Goal: Complete application form: Complete application form

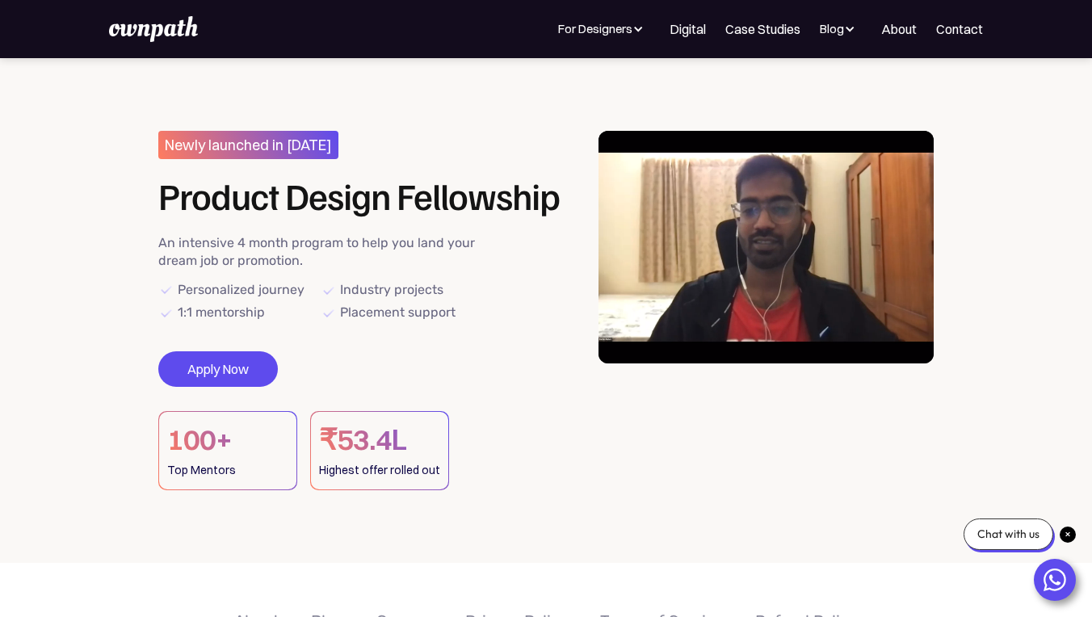
click at [230, 333] on div "Newly launched in [DATE] Product Design Fellowship An intensive 4 month program…" at bounding box center [367, 310] width 418 height 359
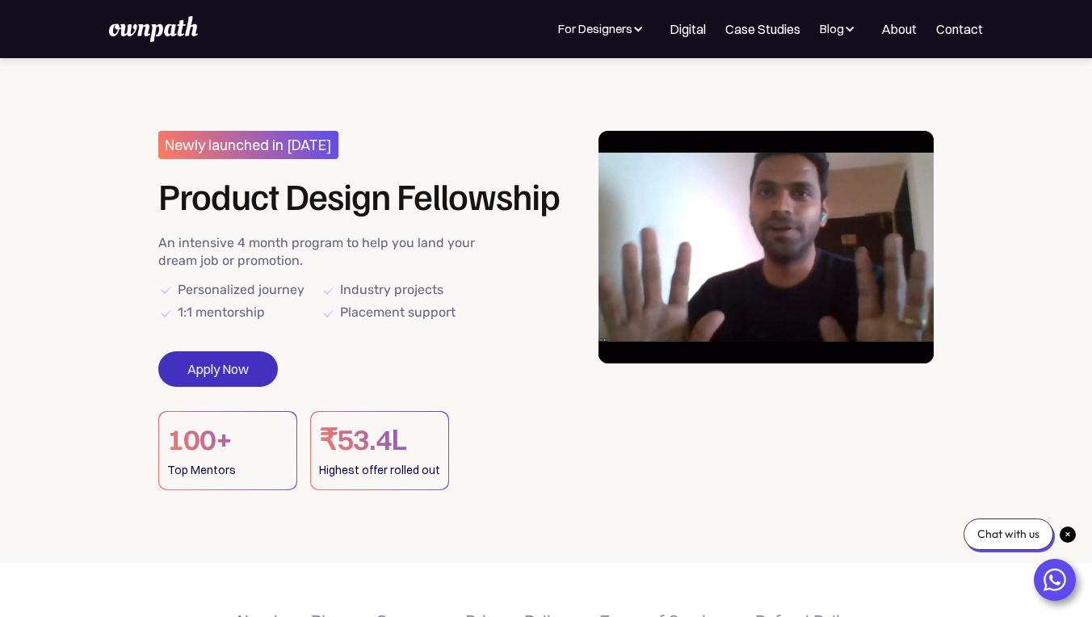
click at [225, 366] on link "Apply Now" at bounding box center [217, 369] width 119 height 36
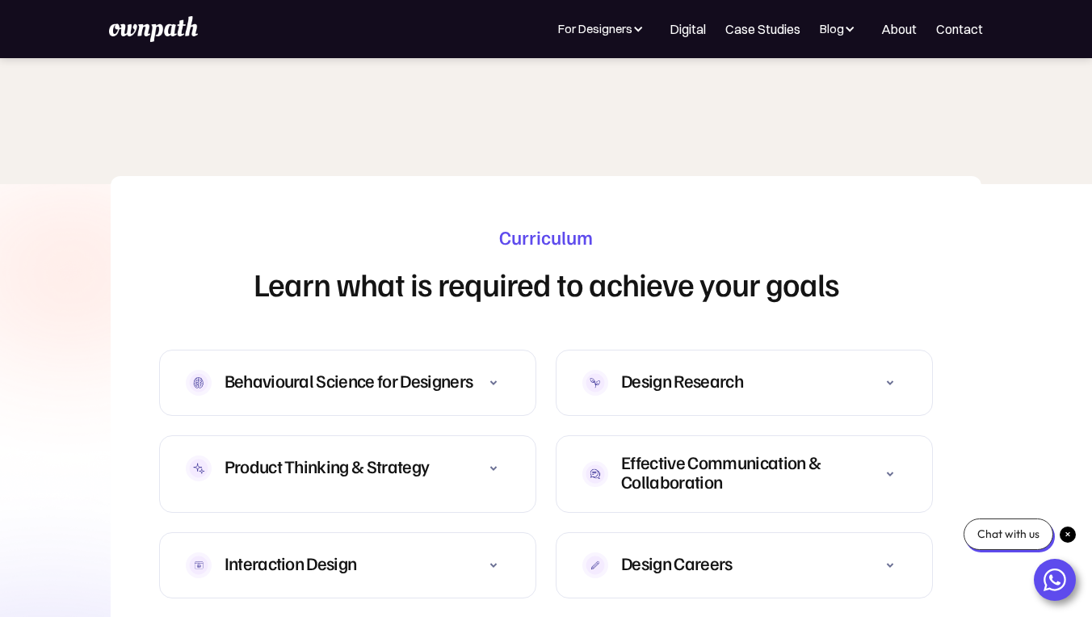
scroll to position [4951, 0]
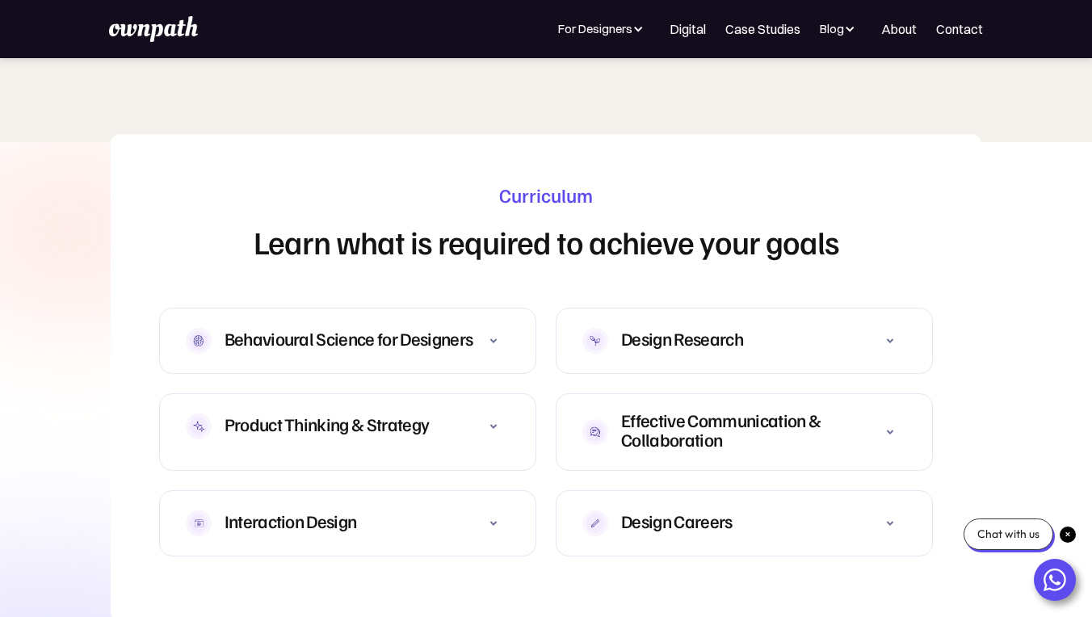
click at [501, 417] on icon at bounding box center [493, 426] width 19 height 19
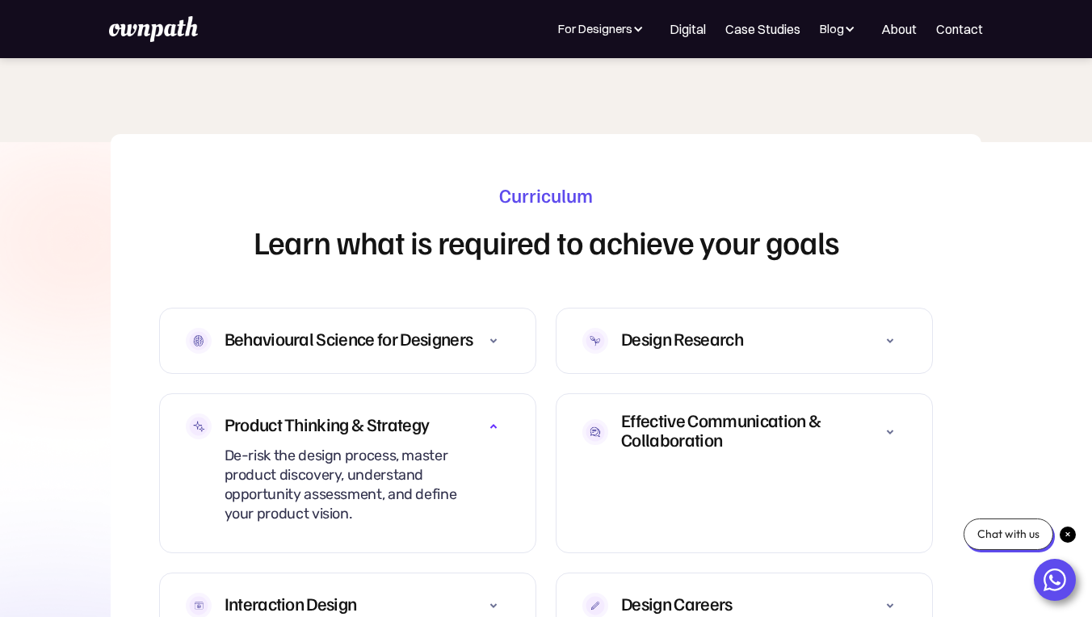
click at [492, 417] on icon at bounding box center [493, 426] width 19 height 19
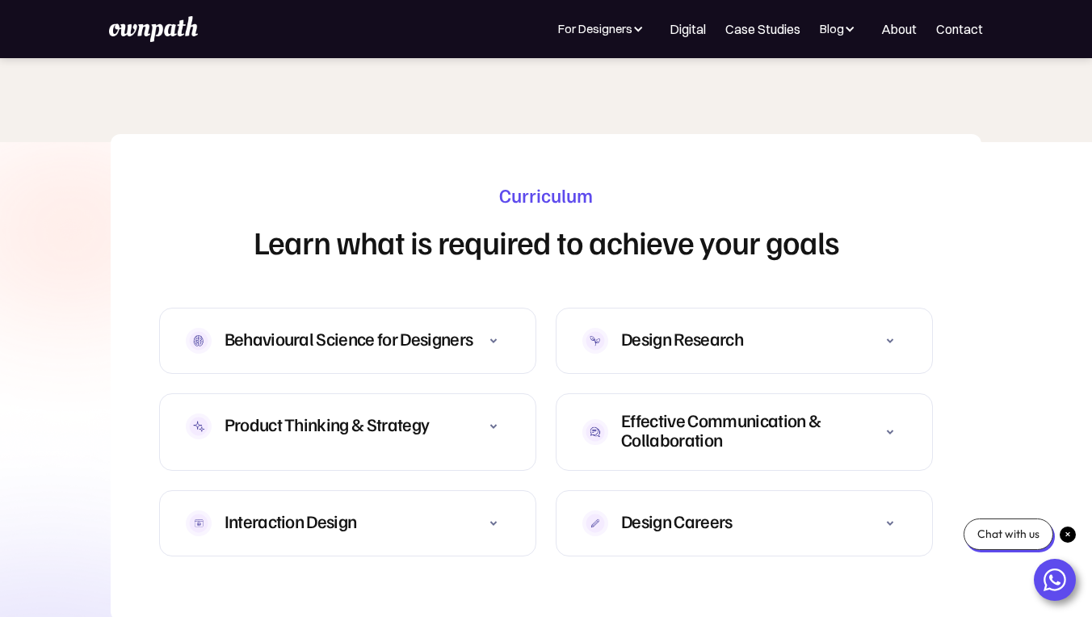
click at [900, 416] on div at bounding box center [890, 432] width 32 height 32
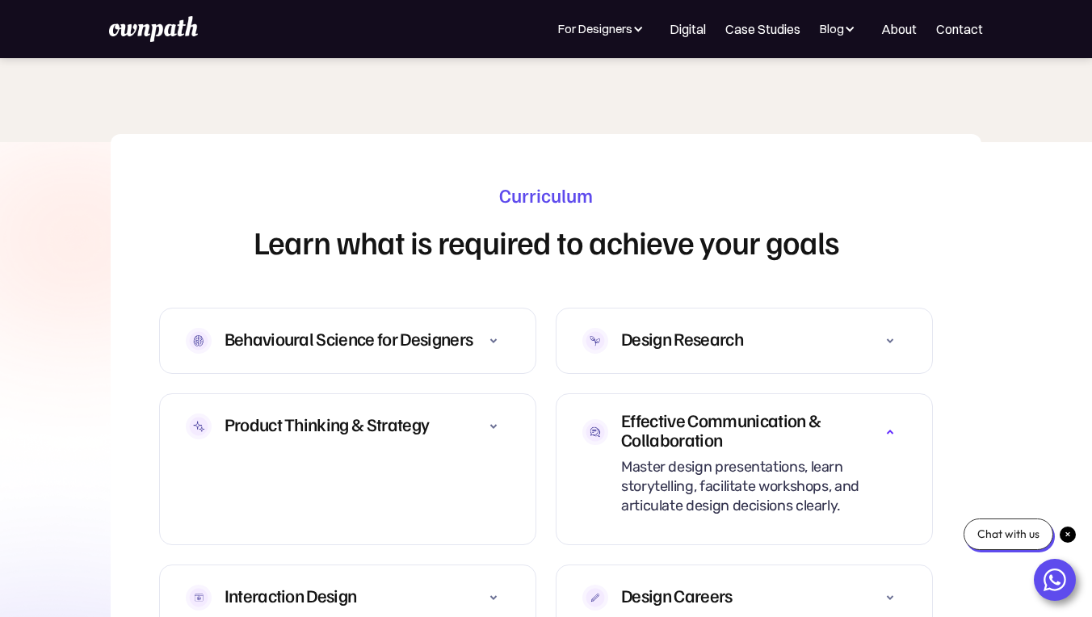
click at [900, 416] on div at bounding box center [890, 432] width 32 height 32
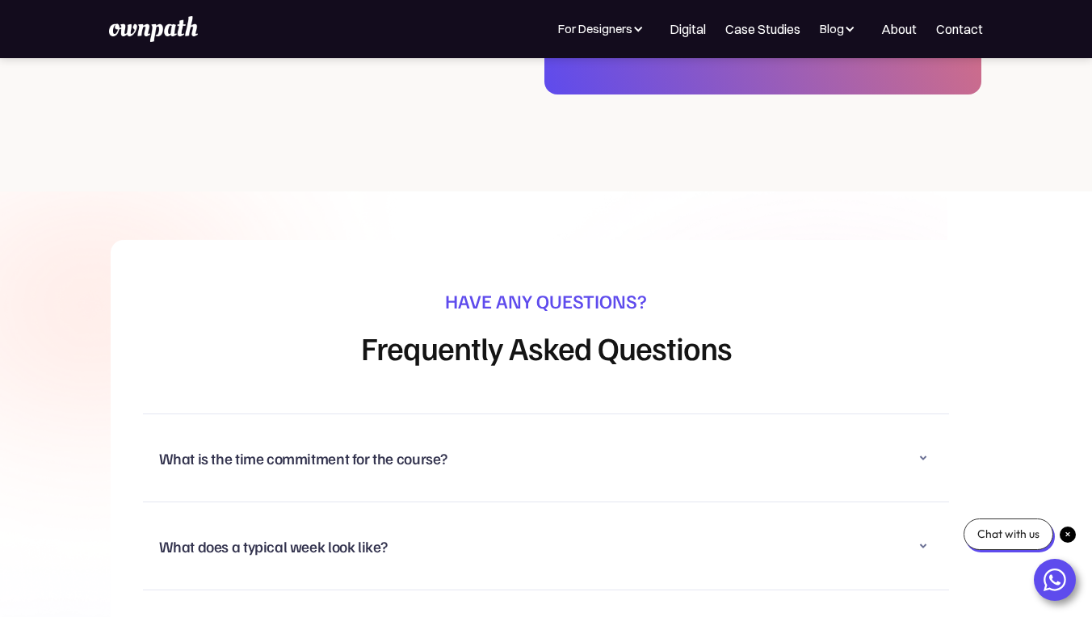
scroll to position [10165, 0]
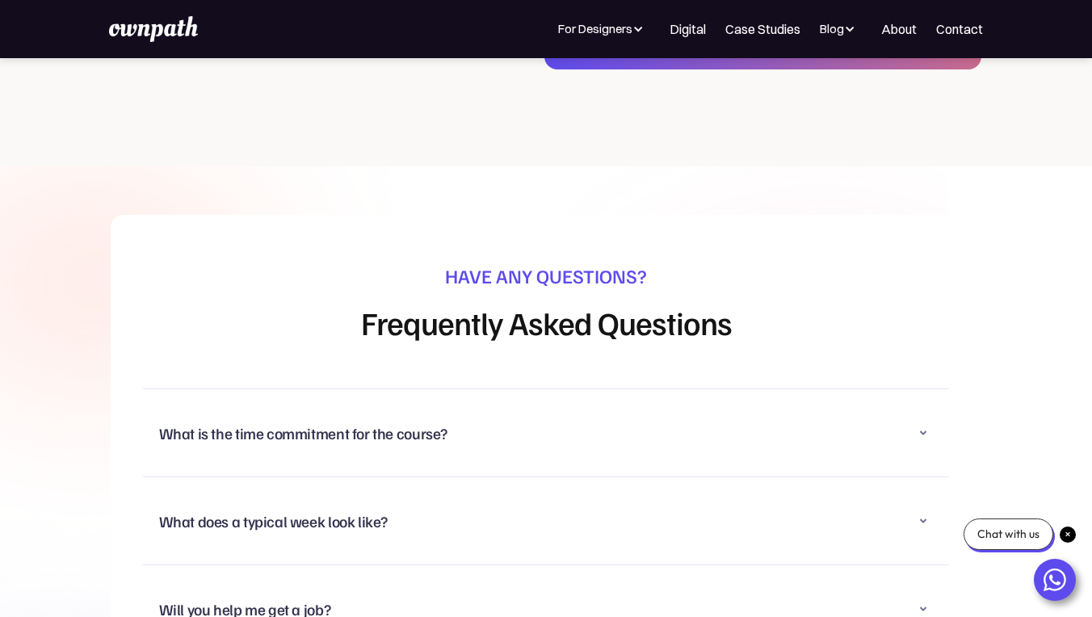
click at [927, 423] on icon at bounding box center [922, 432] width 19 height 19
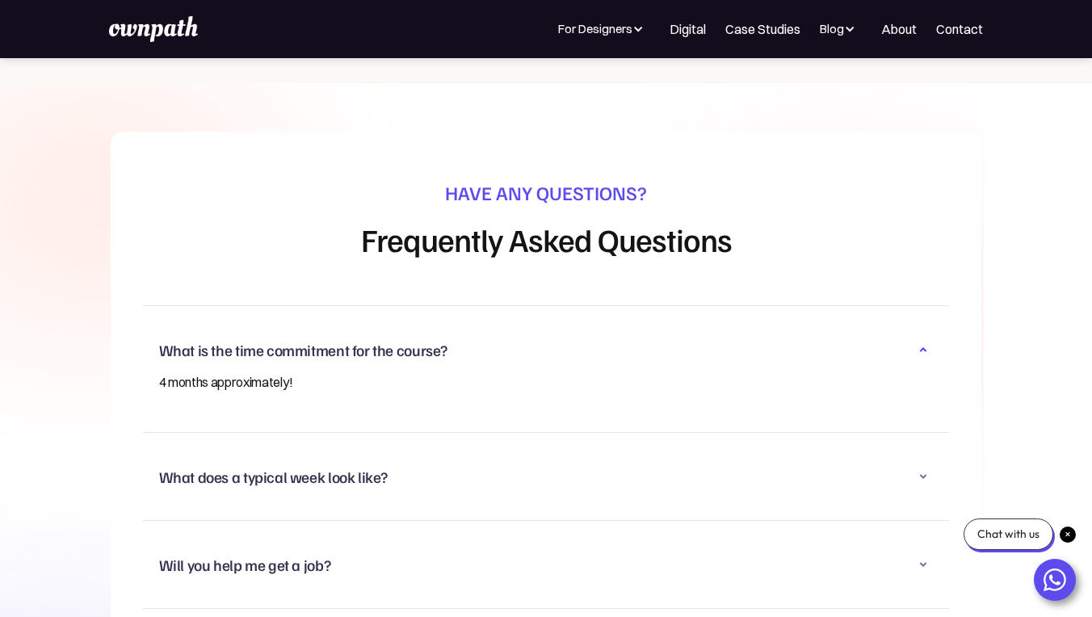
scroll to position [10255, 0]
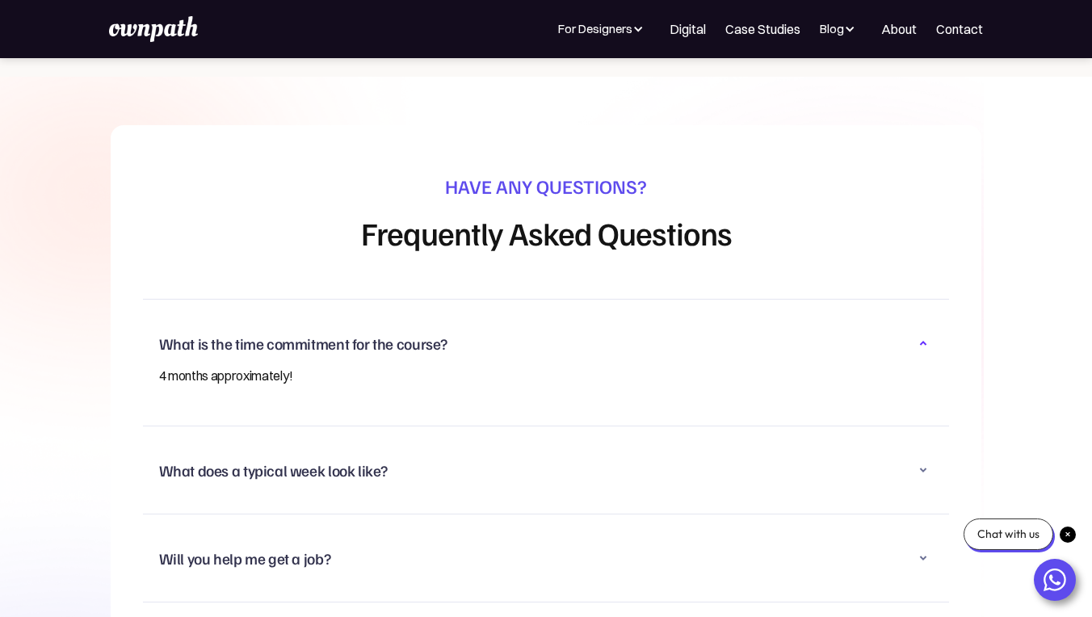
click at [927, 460] on icon at bounding box center [922, 469] width 19 height 19
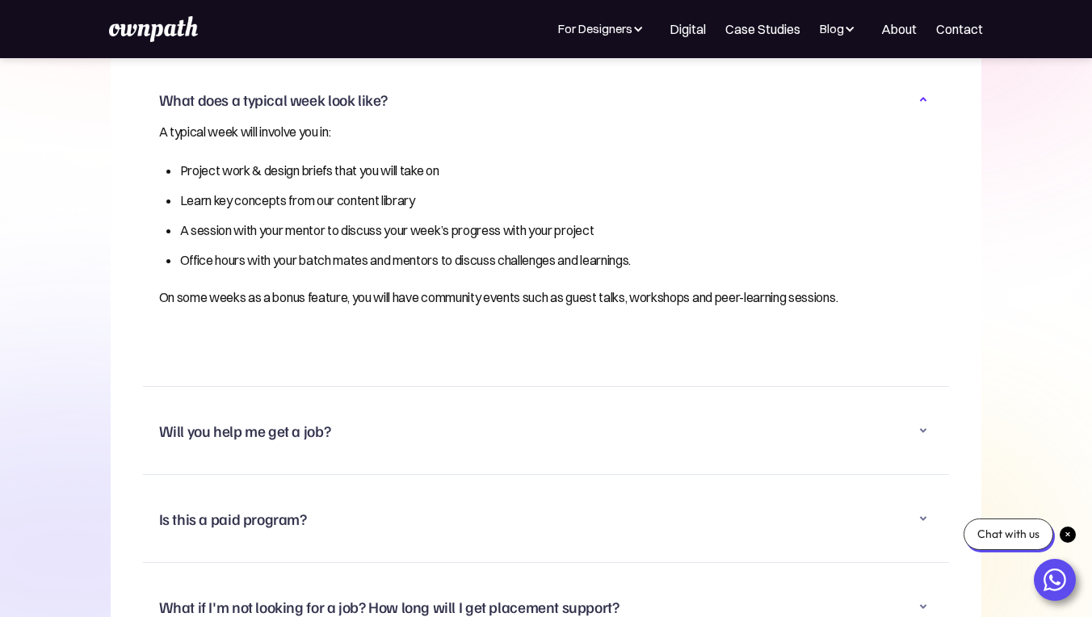
scroll to position [10618, 0]
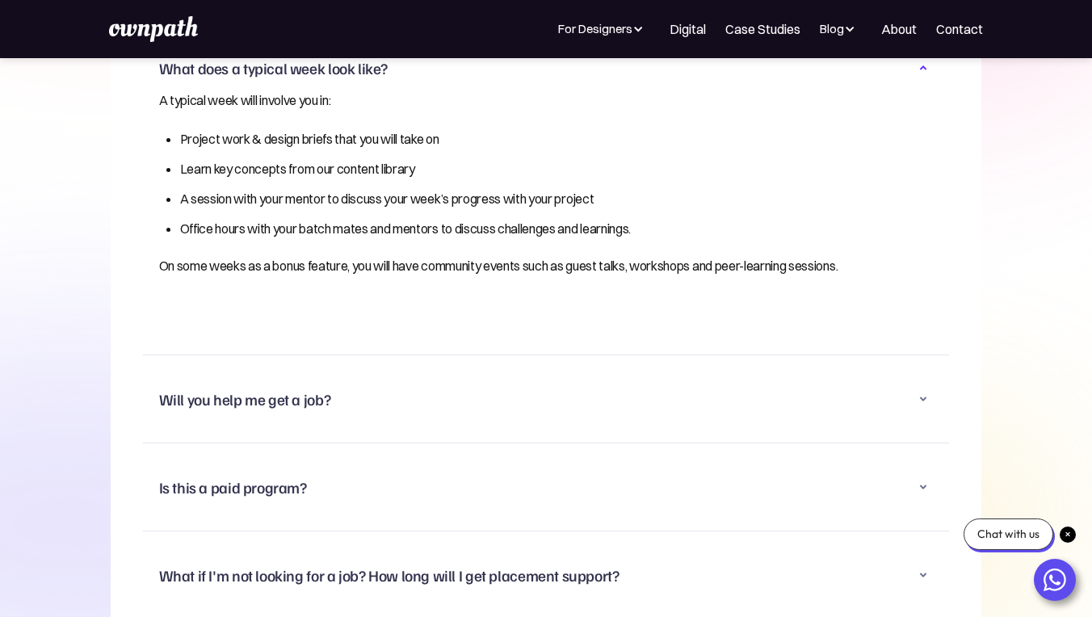
click at [919, 389] on icon at bounding box center [922, 398] width 19 height 19
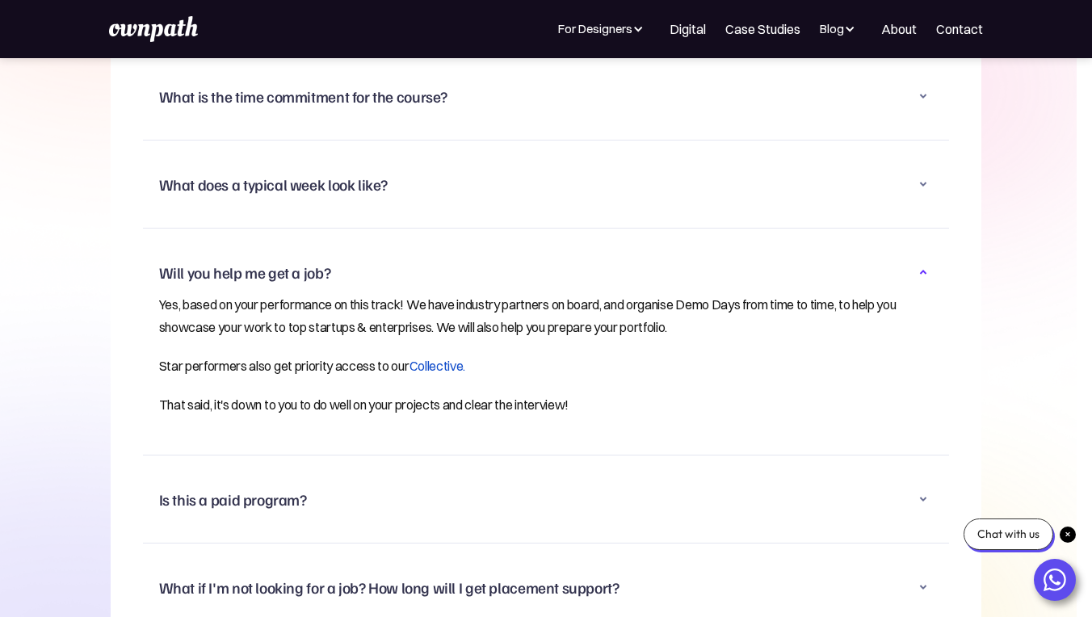
scroll to position [10501, 0]
click at [915, 263] on icon at bounding box center [922, 272] width 19 height 19
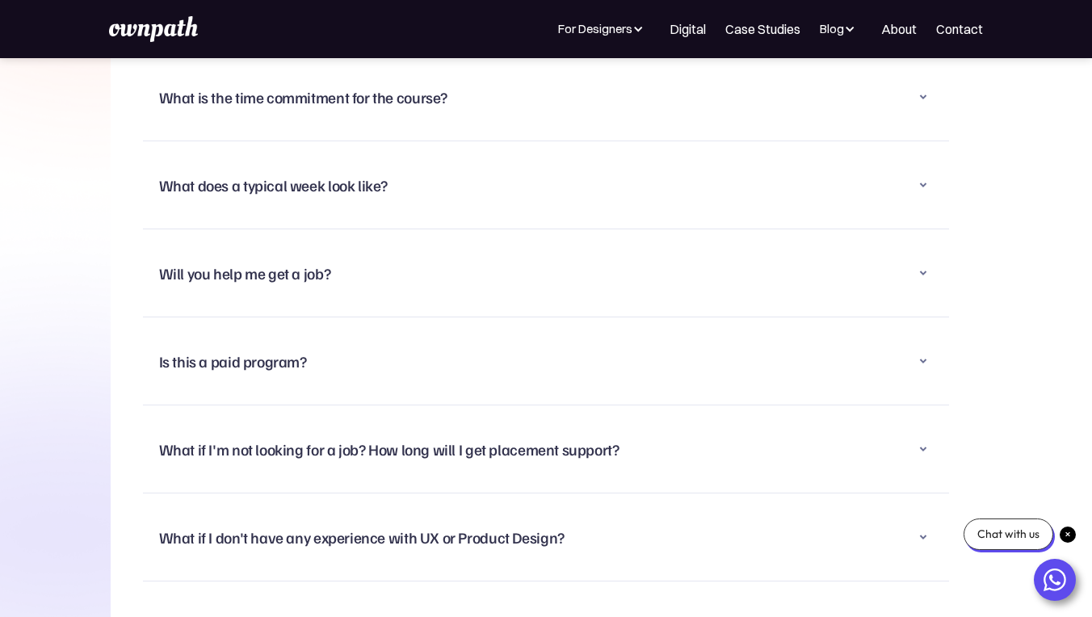
click at [925, 351] on icon at bounding box center [922, 360] width 19 height 19
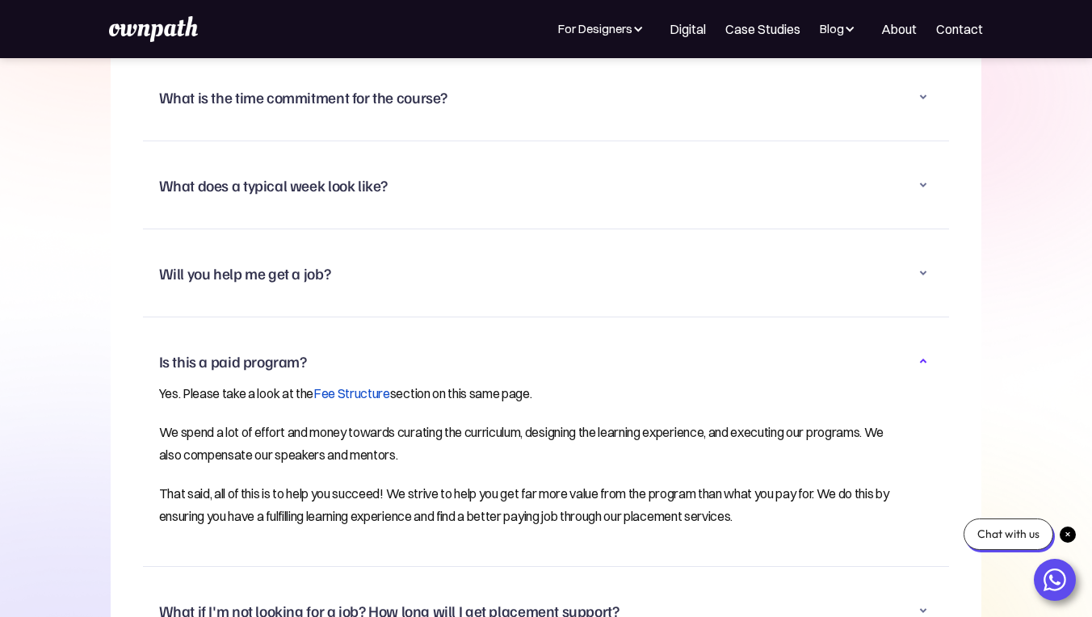
click at [931, 351] on icon at bounding box center [922, 360] width 19 height 19
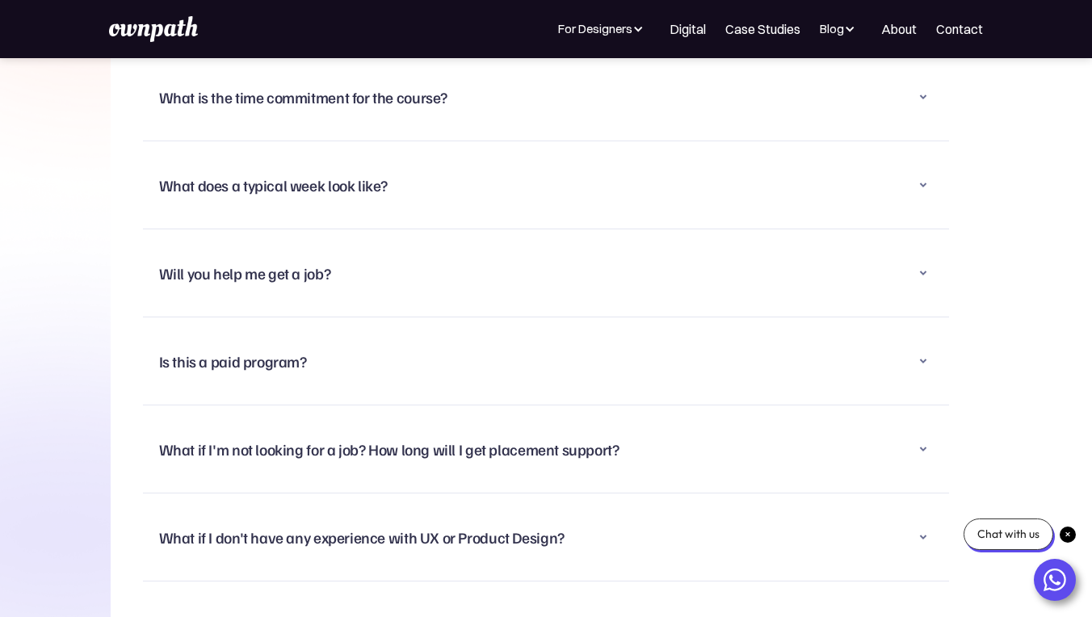
click at [911, 428] on div "What if I'm not looking for a job? How long will I get placement support?" at bounding box center [546, 449] width 774 height 42
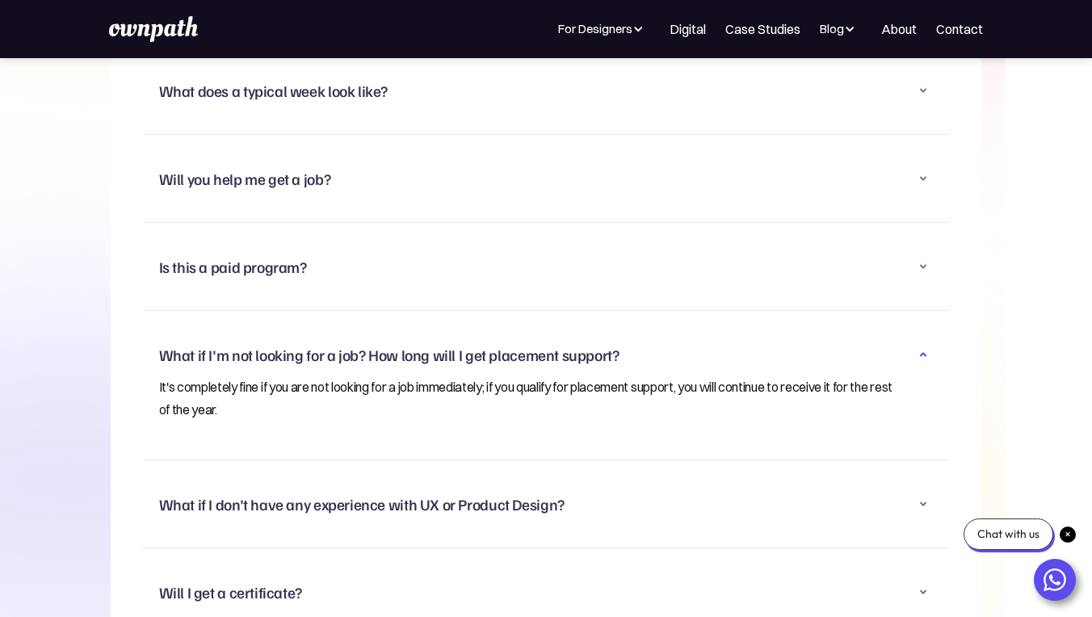
scroll to position [10615, 0]
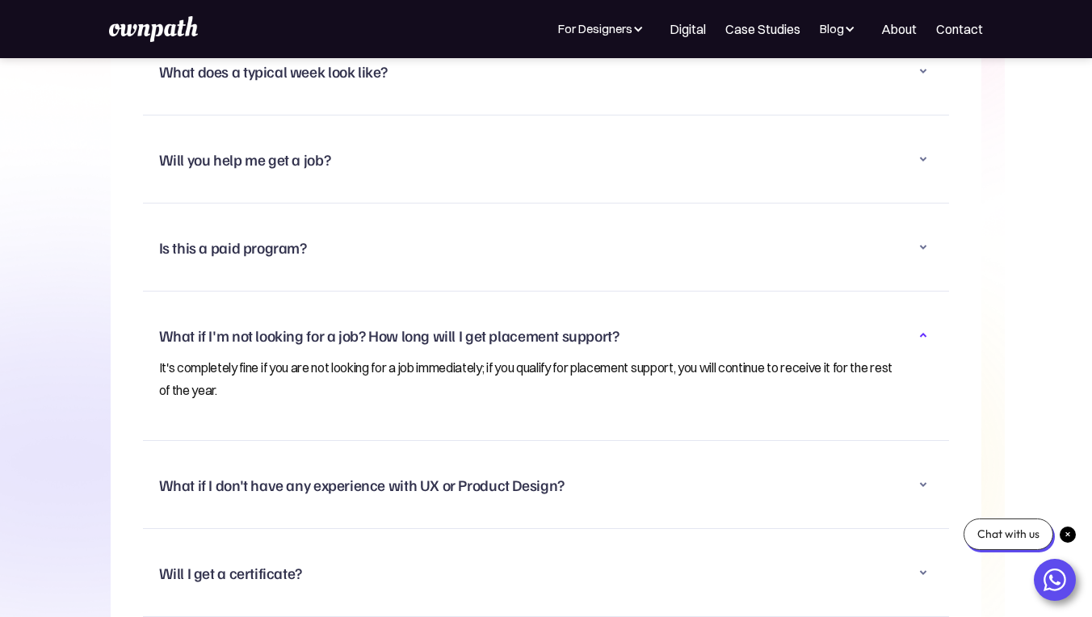
click at [928, 475] on icon at bounding box center [922, 484] width 19 height 19
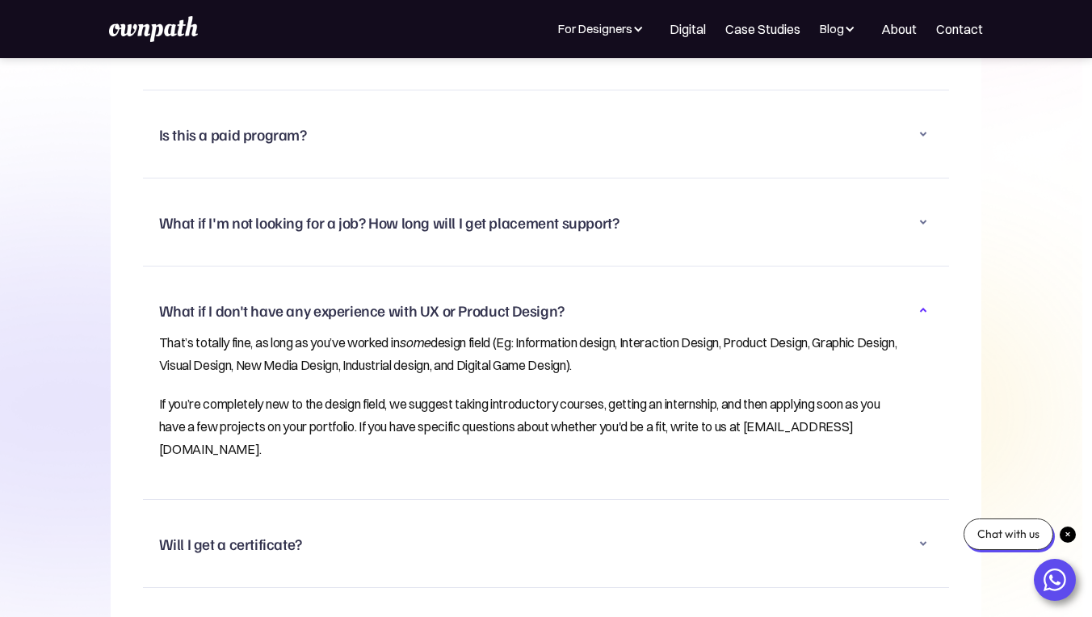
scroll to position [10766, 0]
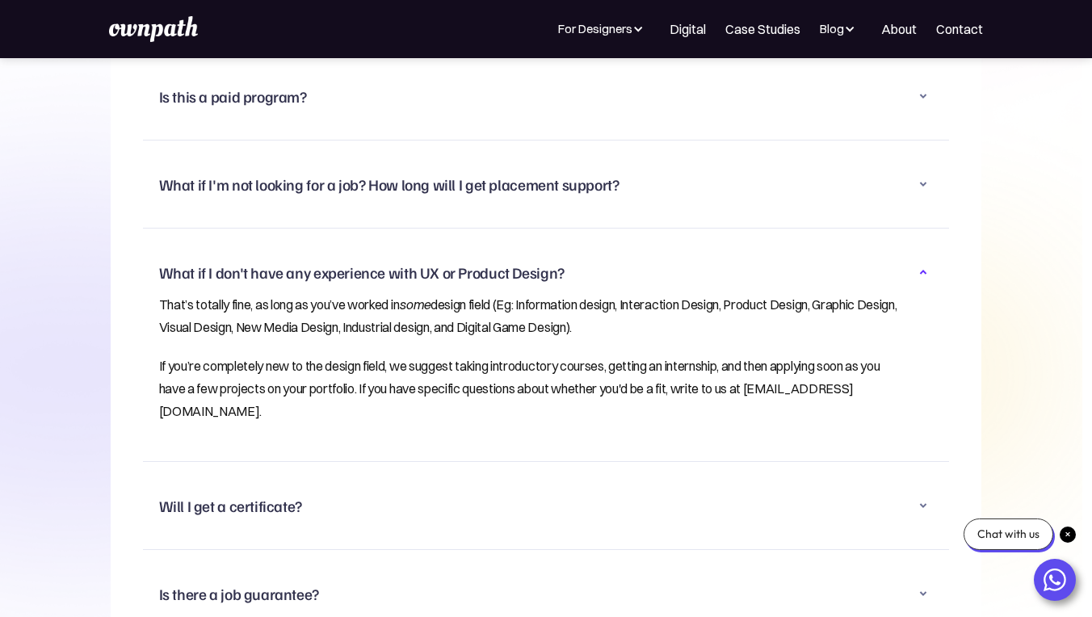
click at [918, 496] on icon at bounding box center [922, 505] width 19 height 19
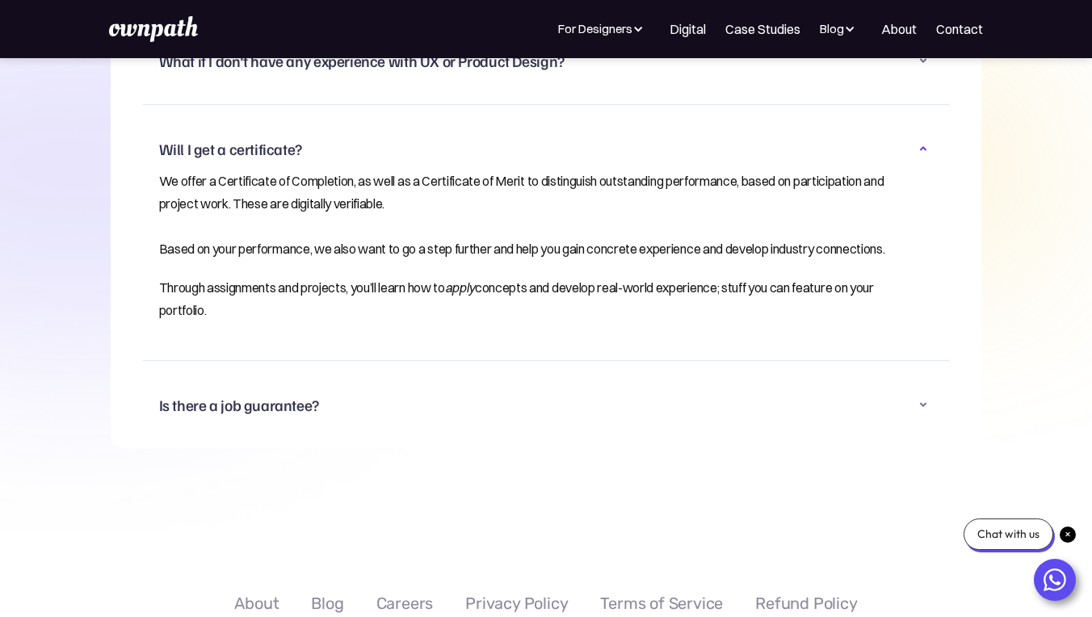
scroll to position [10978, 0]
click at [925, 394] on icon at bounding box center [922, 403] width 19 height 19
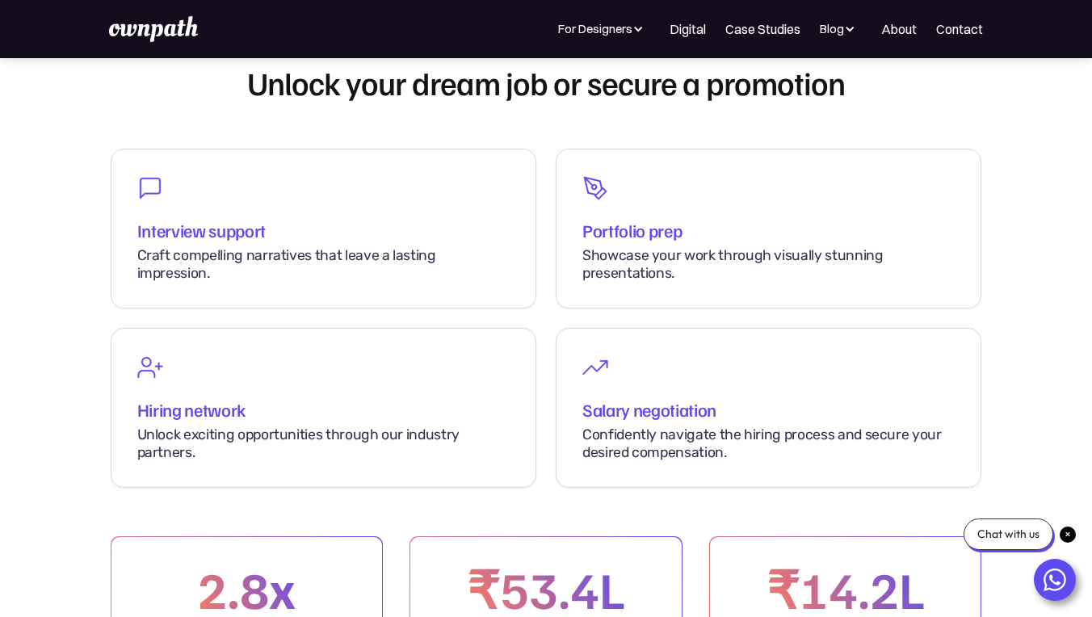
scroll to position [7752, 0]
